Goal: Find specific page/section: Find specific page/section

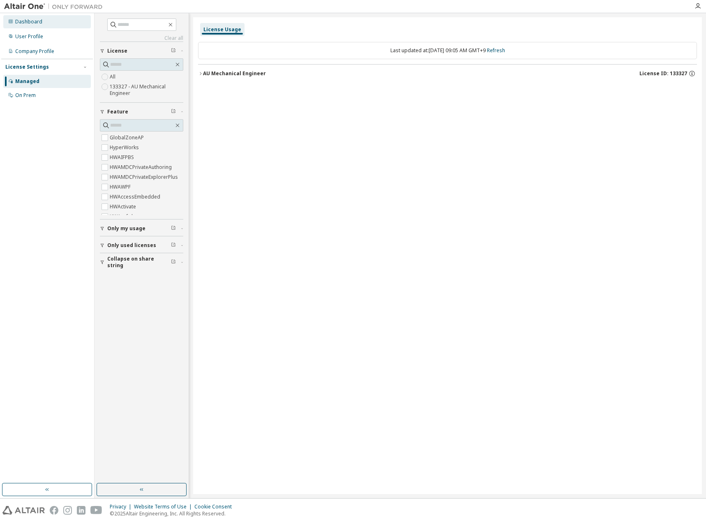
click at [32, 23] on div "Dashboard" at bounding box center [28, 22] width 27 height 7
